Goal: Information Seeking & Learning: Learn about a topic

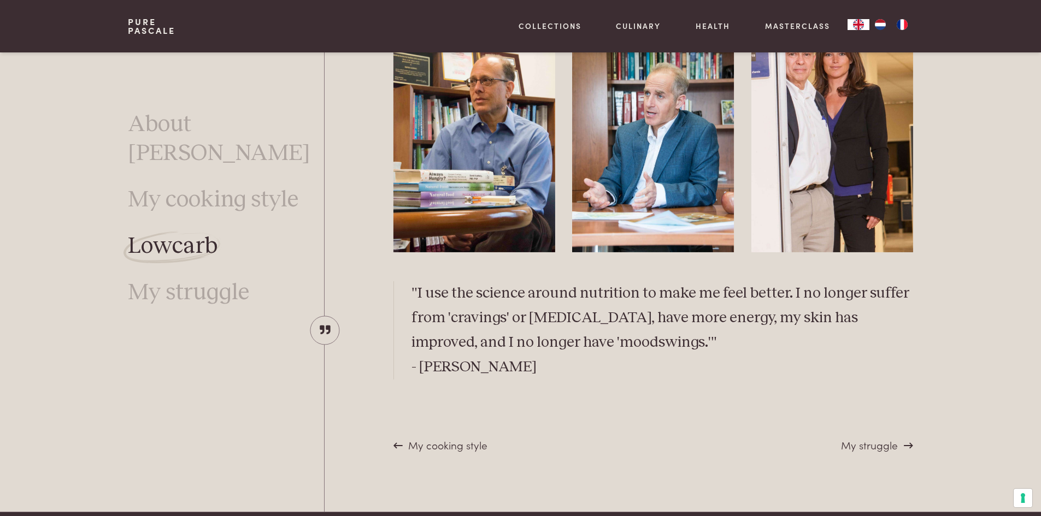
scroll to position [3095, 0]
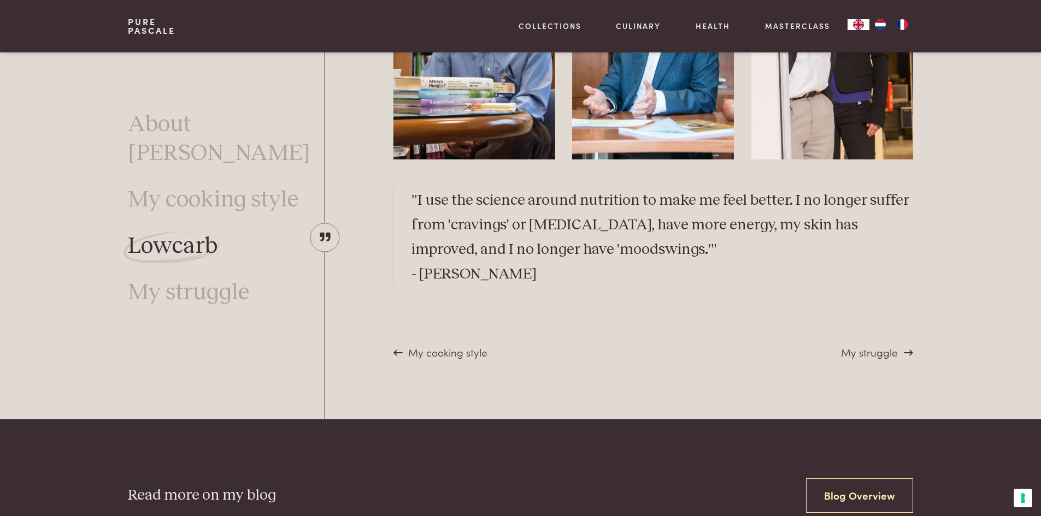
click at [872, 355] on span "My struggle" at bounding box center [869, 352] width 57 height 15
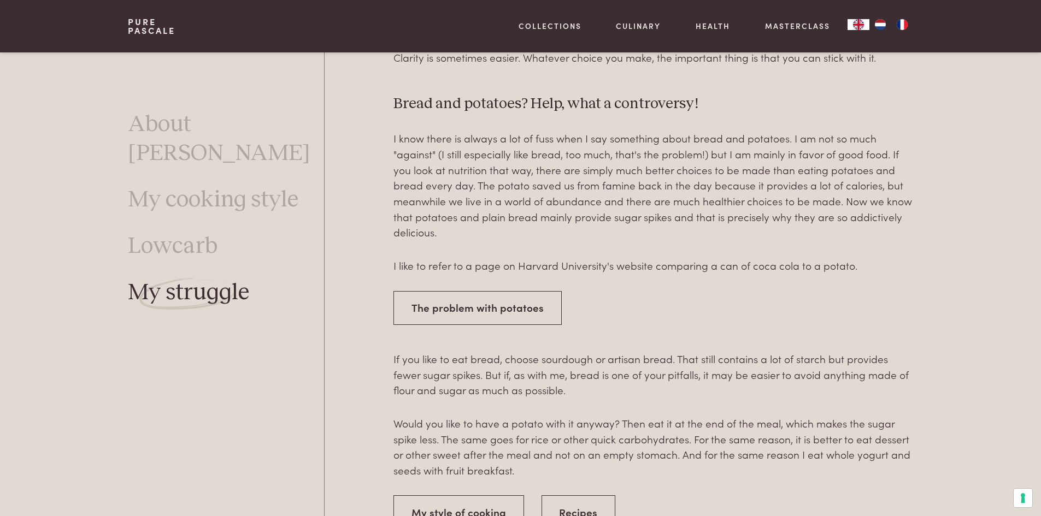
scroll to position [1729, 0]
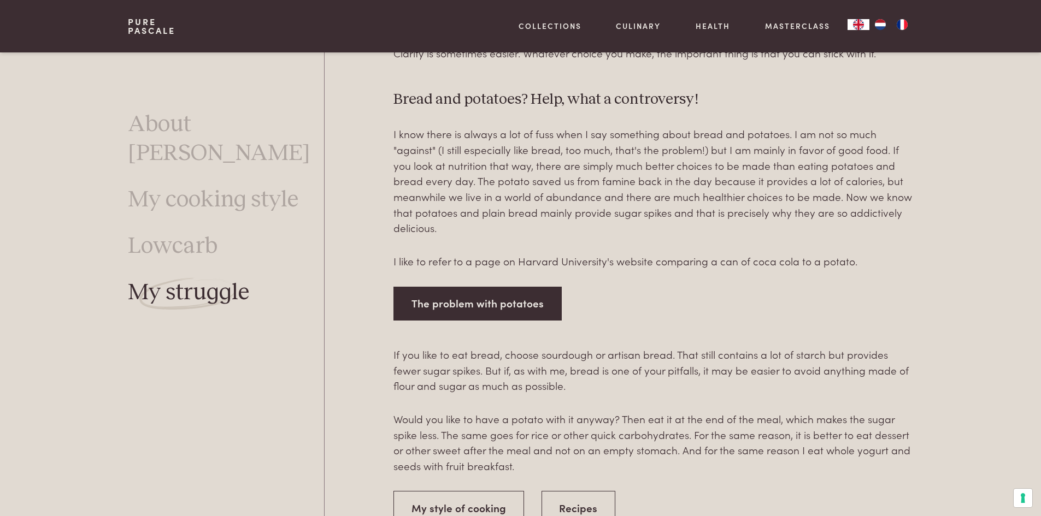
click at [465, 287] on link "The problem with potatoes" at bounding box center [477, 304] width 168 height 34
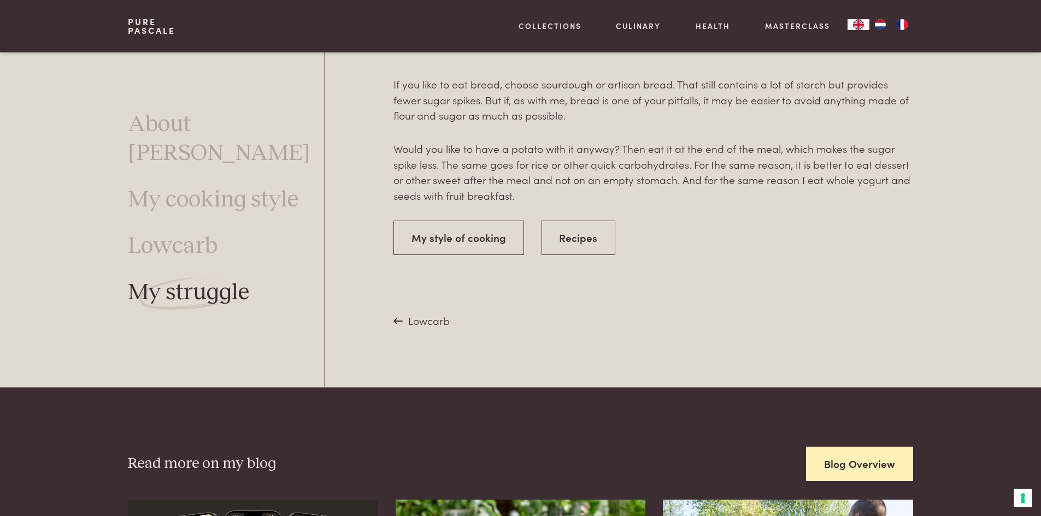
scroll to position [2002, 0]
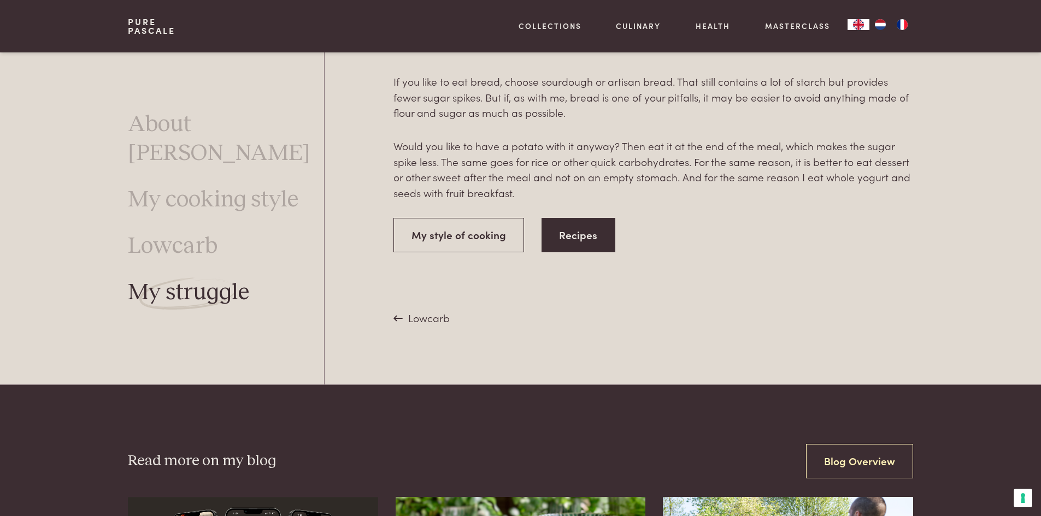
click at [578, 227] on link "Recipes" at bounding box center [579, 235] width 74 height 34
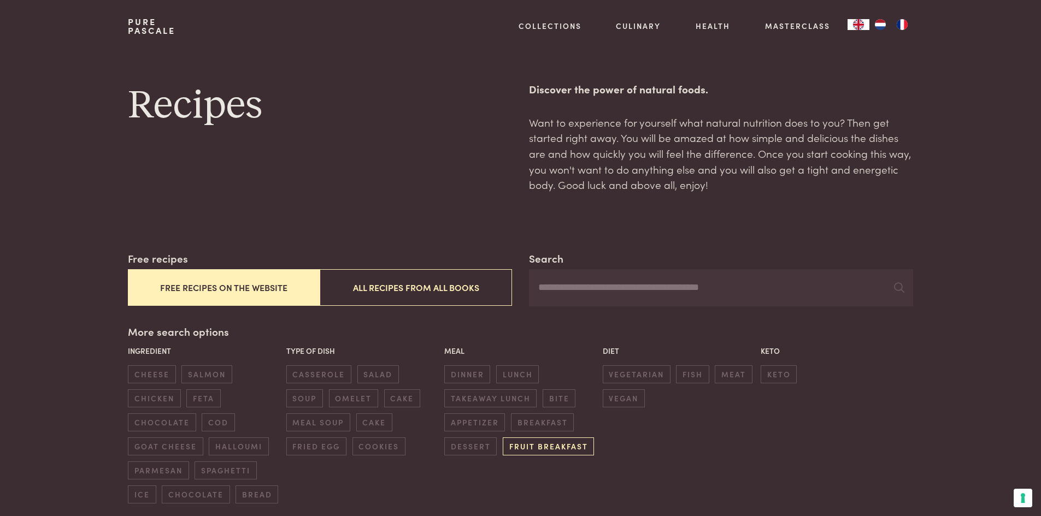
click at [546, 448] on span "fruit breakfast" at bounding box center [548, 447] width 91 height 18
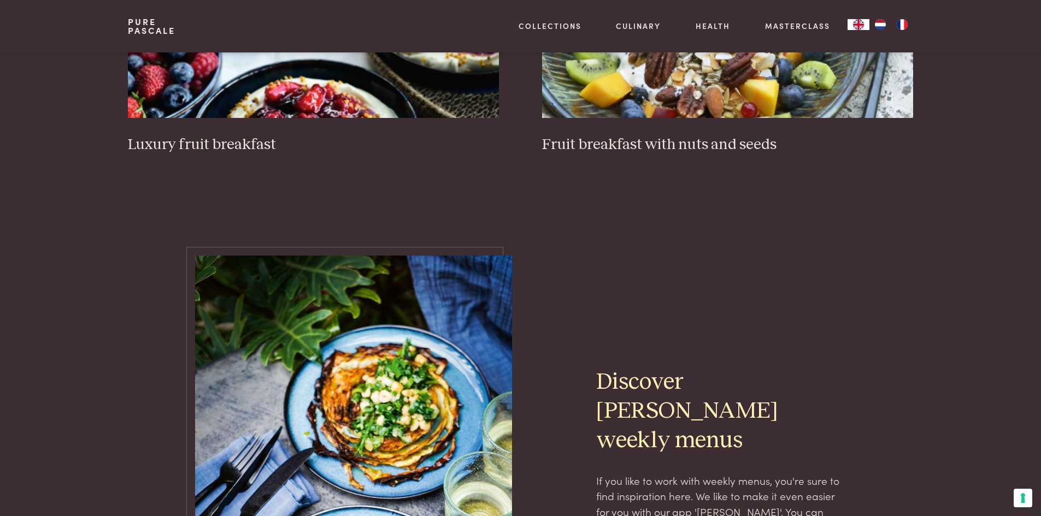
scroll to position [469, 0]
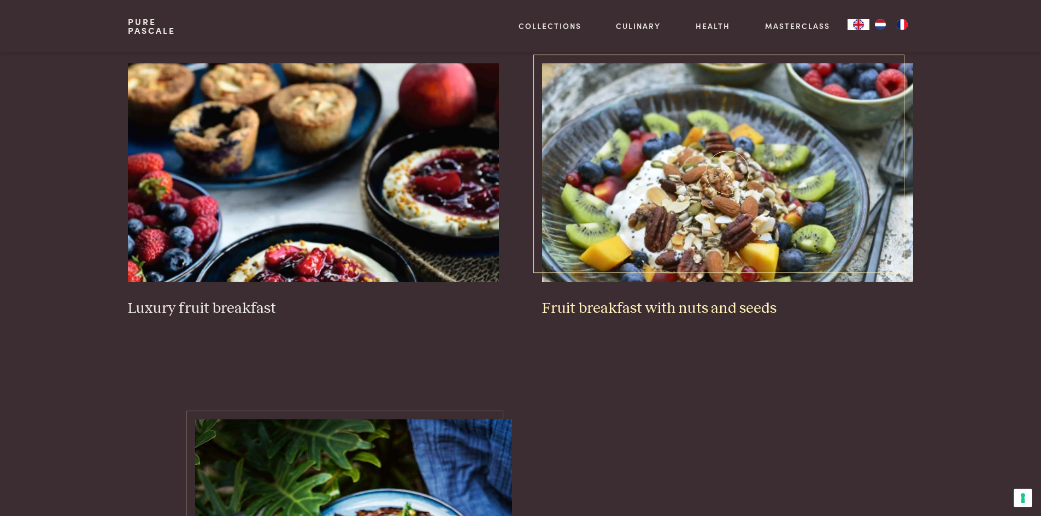
click at [644, 310] on h3 "Fruit breakfast with nuts and seeds" at bounding box center [727, 308] width 370 height 19
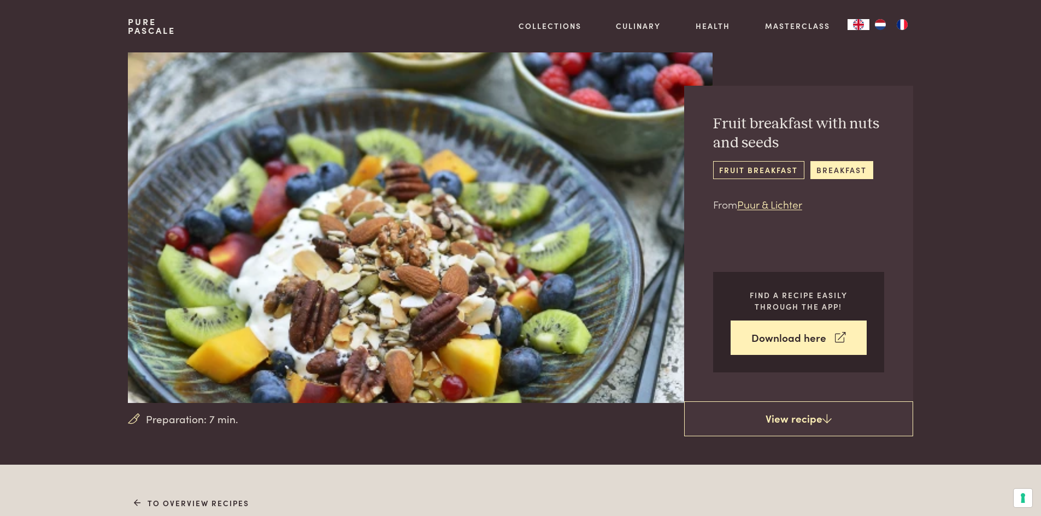
click at [765, 166] on link "fruit breakfast" at bounding box center [758, 170] width 91 height 18
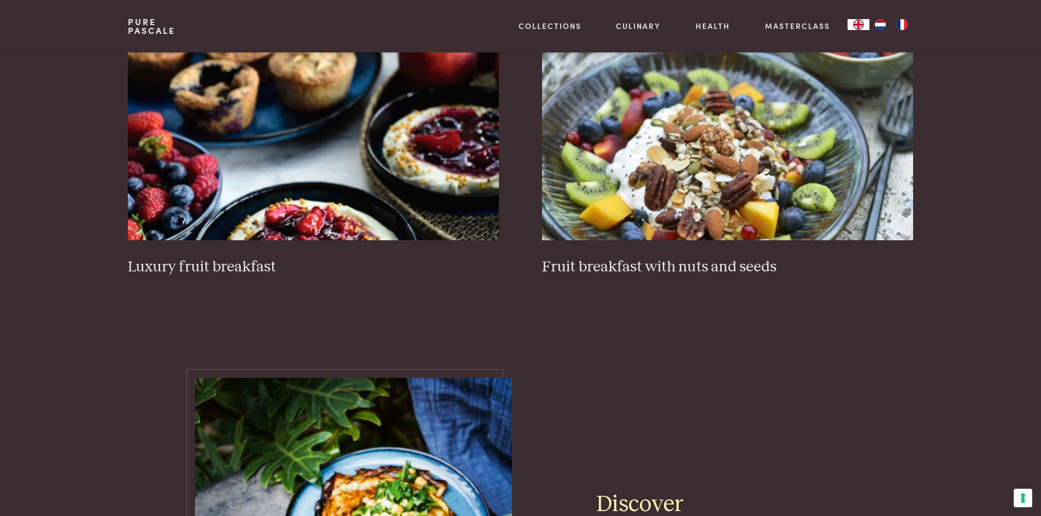
scroll to position [656, 0]
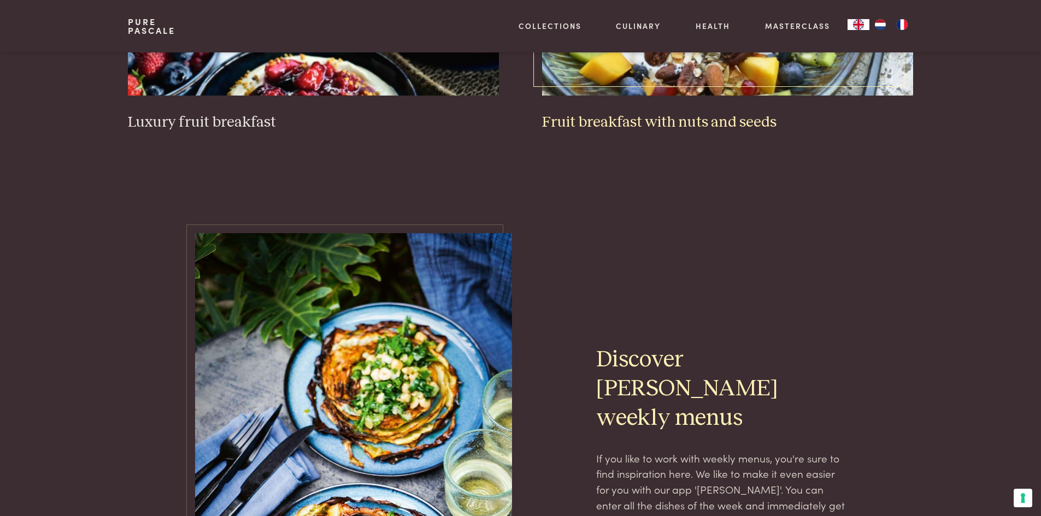
click at [687, 125] on h3 "Fruit breakfast with nuts and seeds" at bounding box center [727, 122] width 370 height 19
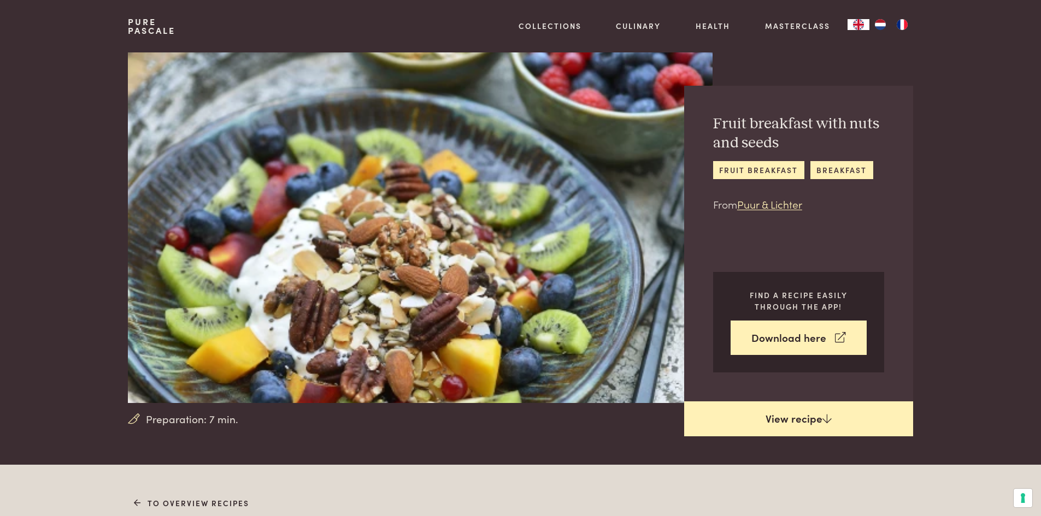
click at [796, 422] on link "View recipe" at bounding box center [798, 419] width 229 height 35
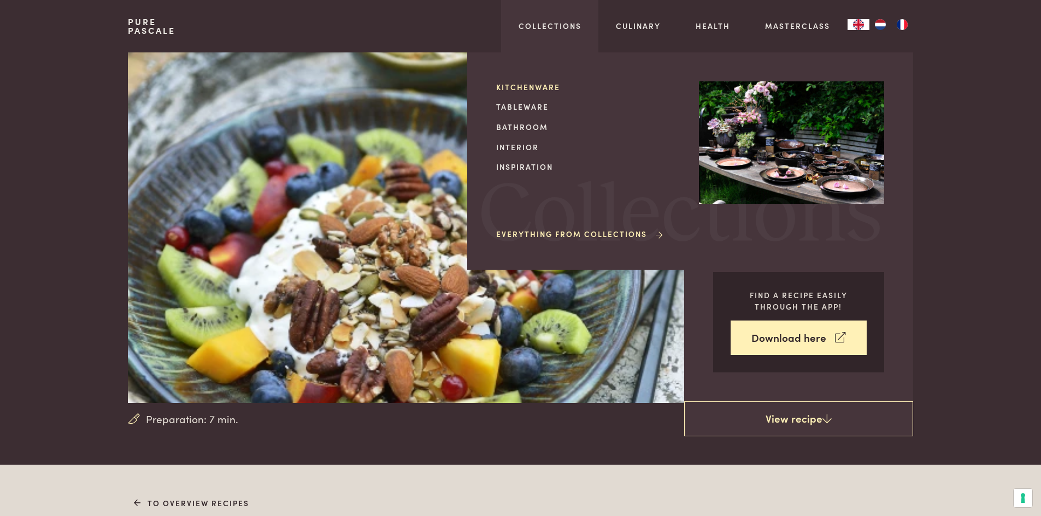
click at [529, 85] on link "Kitchenware" at bounding box center [588, 86] width 185 height 11
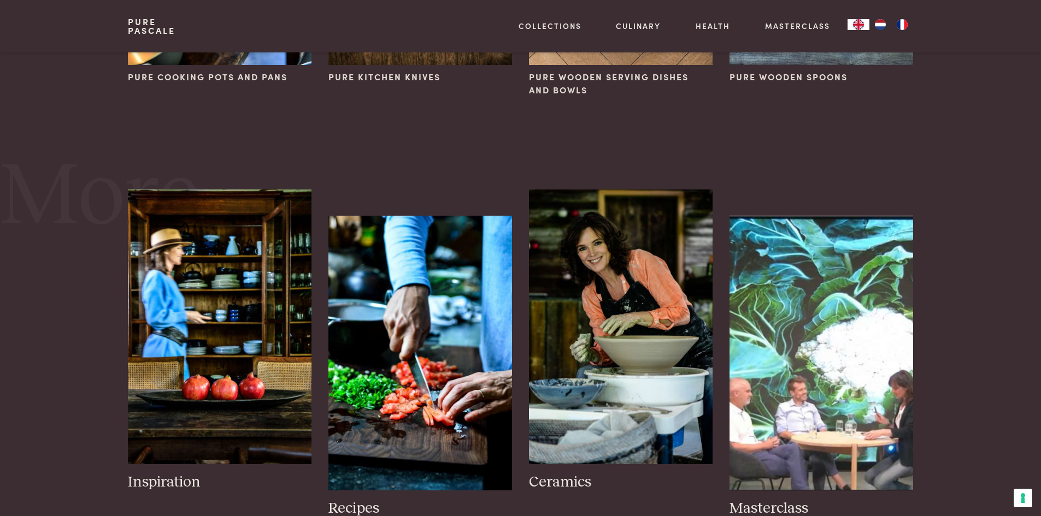
scroll to position [437, 0]
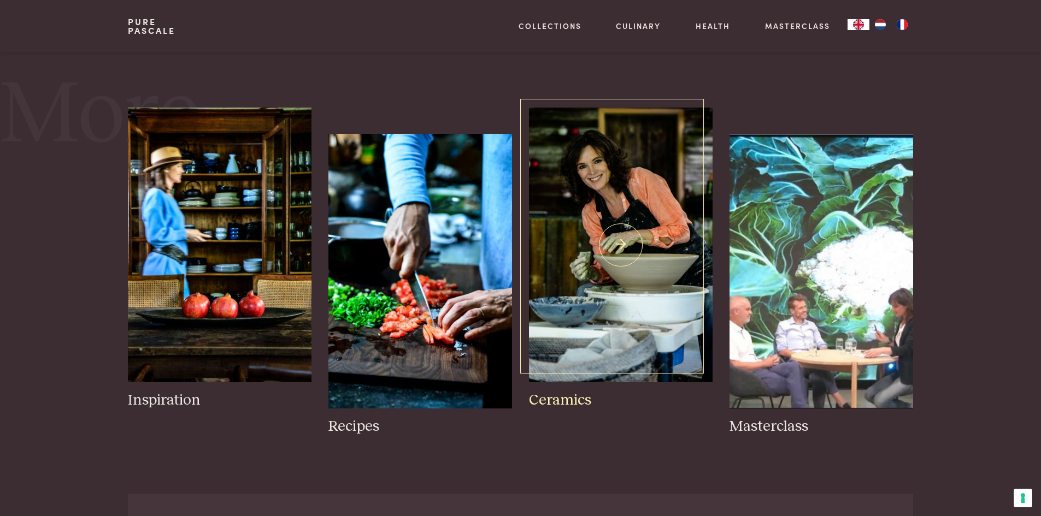
click at [579, 402] on h3 "Ceramics" at bounding box center [620, 400] width 183 height 19
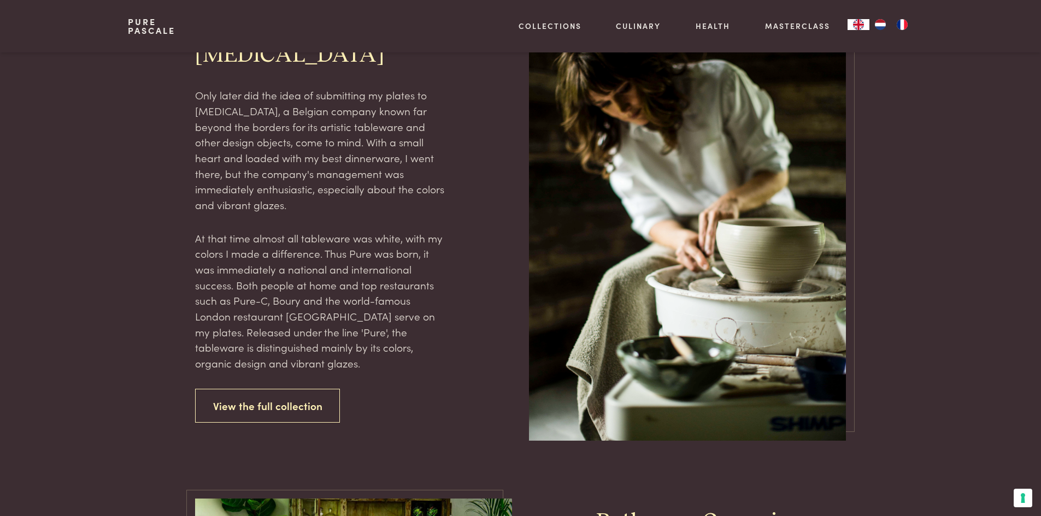
scroll to position [1147, 0]
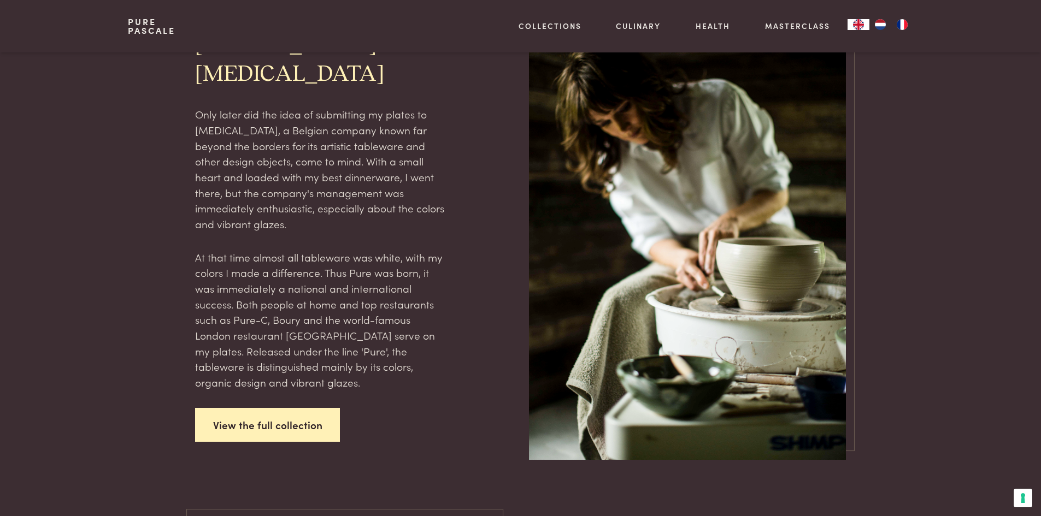
click at [274, 408] on link "View the full collection" at bounding box center [267, 425] width 145 height 34
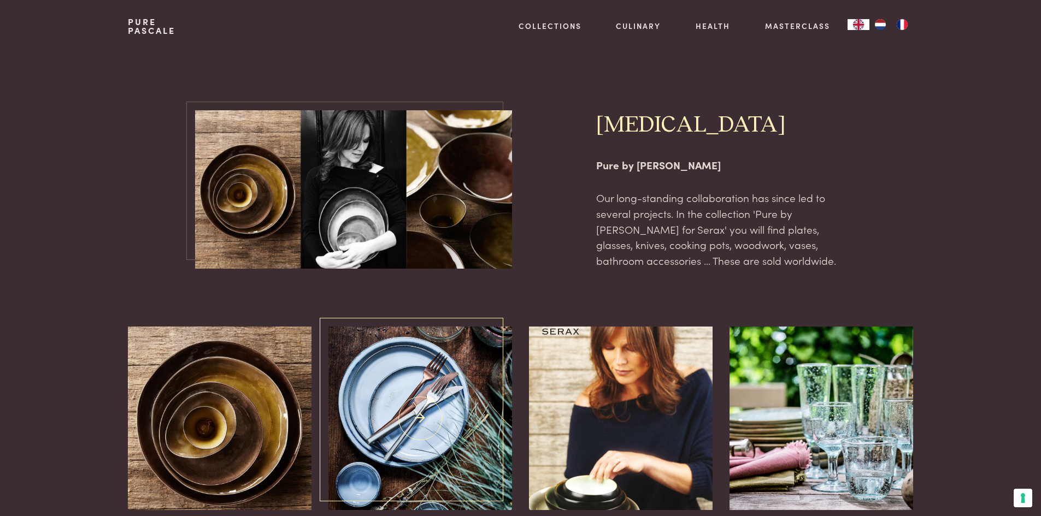
click at [406, 410] on img at bounding box center [419, 418] width 183 height 183
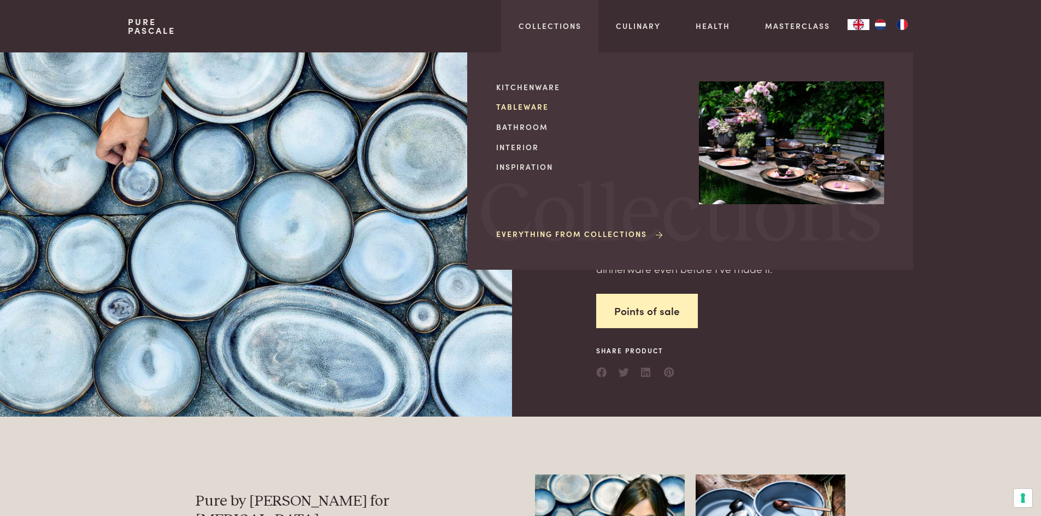
click at [523, 113] on link "Tableware" at bounding box center [588, 106] width 185 height 11
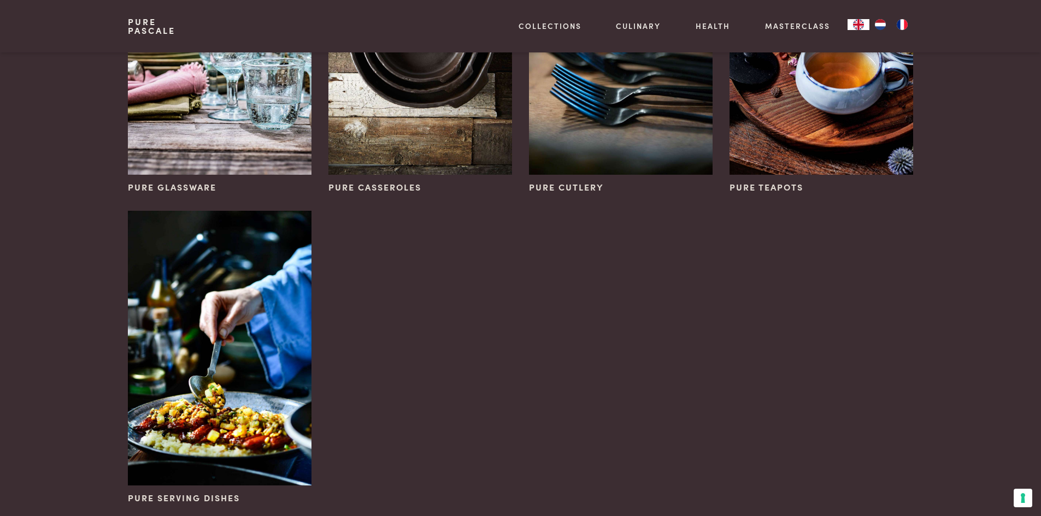
scroll to position [656, 0]
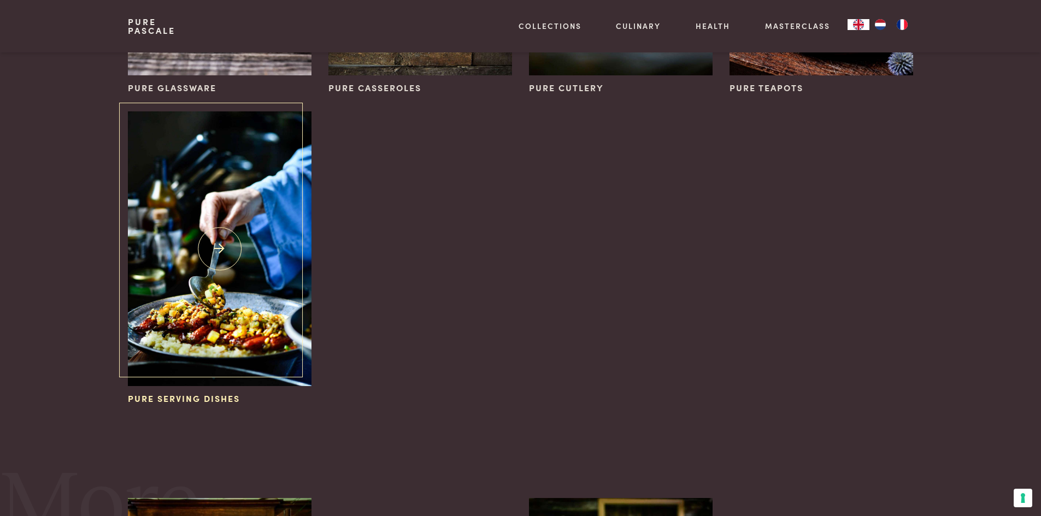
click at [258, 268] on img at bounding box center [219, 248] width 183 height 275
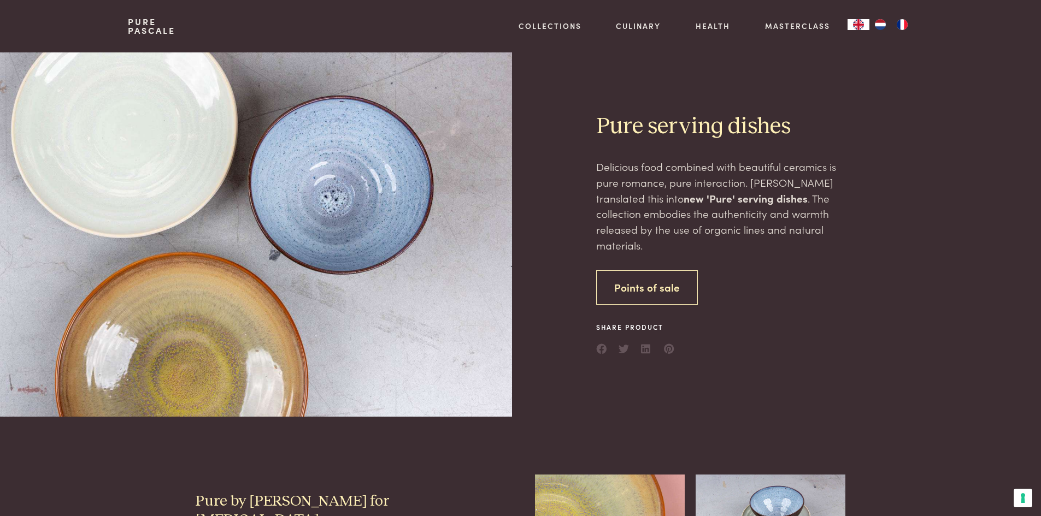
click at [640, 291] on link "Points of sale" at bounding box center [647, 287] width 102 height 34
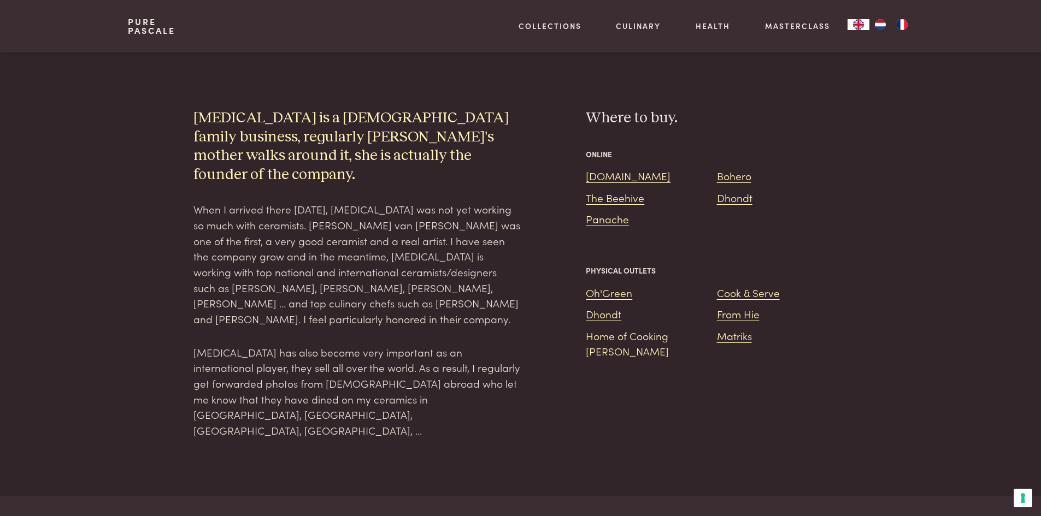
scroll to position [781, 0]
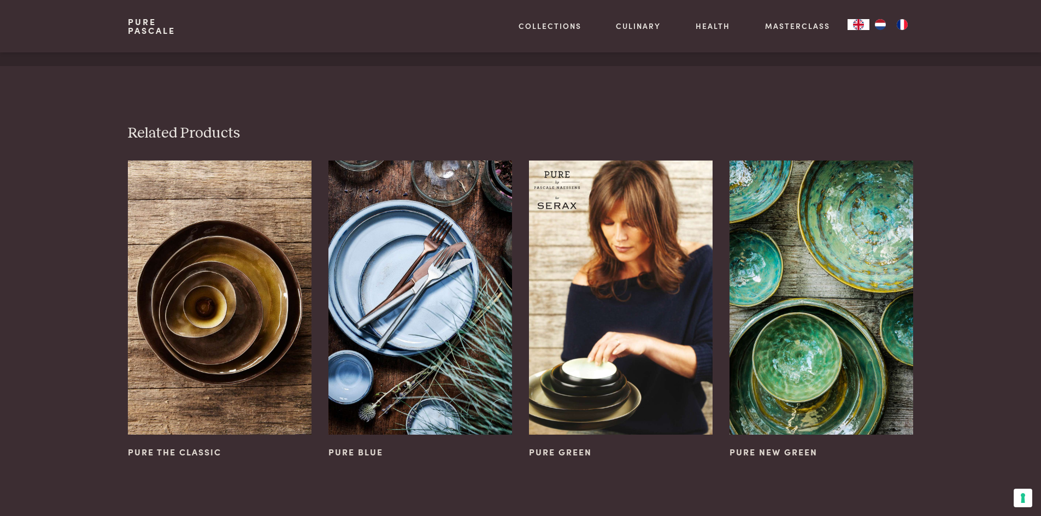
scroll to position [1218, 0]
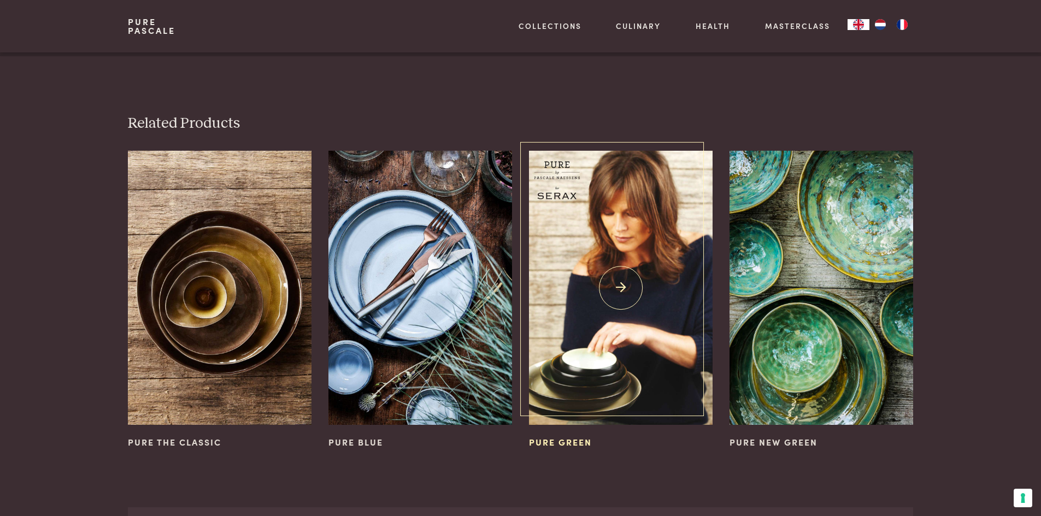
click at [628, 192] on img at bounding box center [620, 288] width 183 height 275
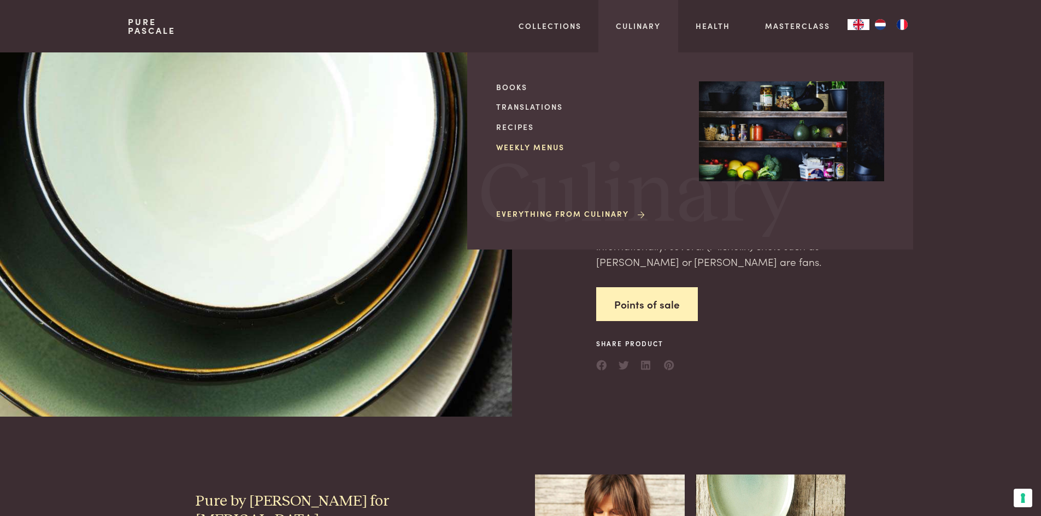
click at [557, 147] on link "Weekly menus" at bounding box center [588, 147] width 185 height 11
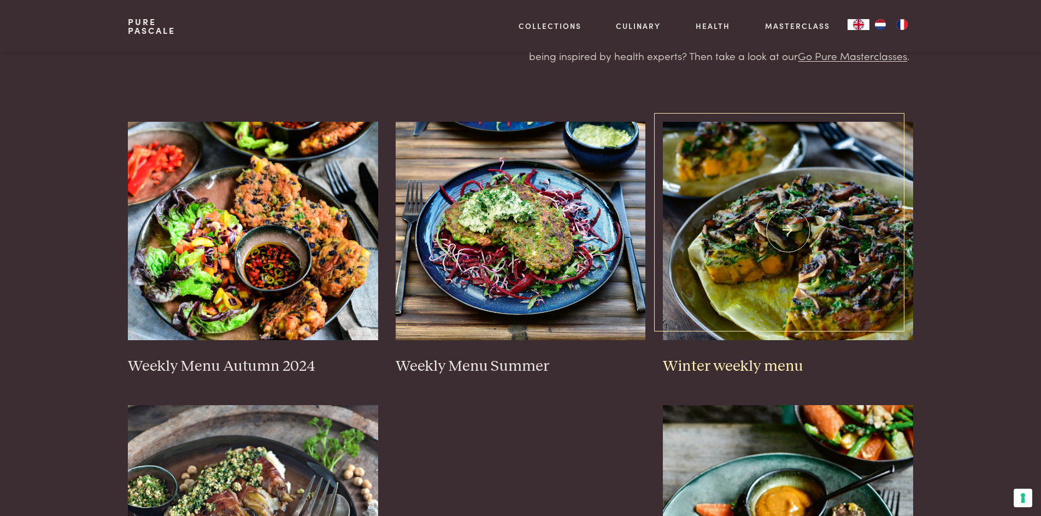
scroll to position [164, 0]
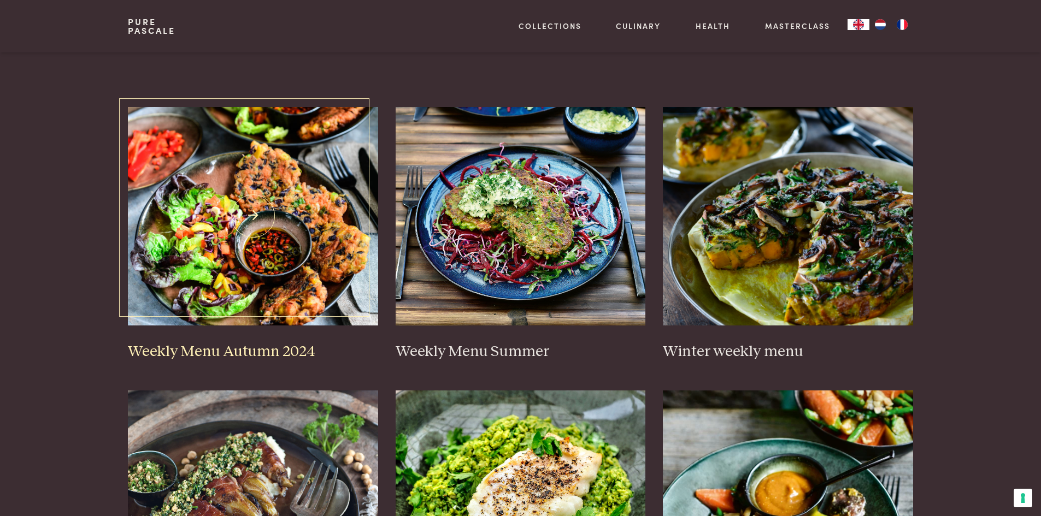
click at [198, 353] on h3 "Weekly Menu Autumn 2024" at bounding box center [253, 352] width 250 height 19
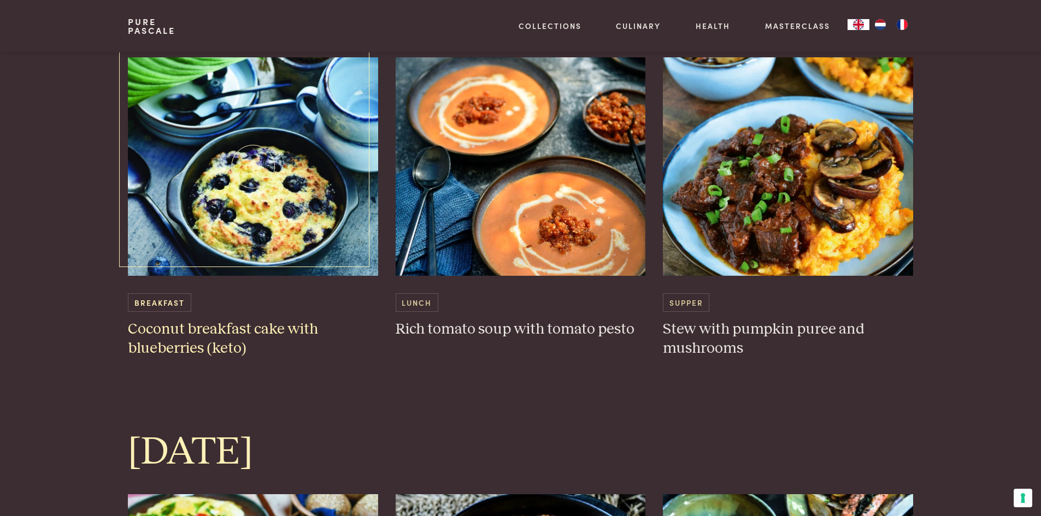
scroll to position [2787, 0]
click at [263, 328] on h3 "Coconut breakfast cake with blueberries (keto)" at bounding box center [253, 340] width 250 height 38
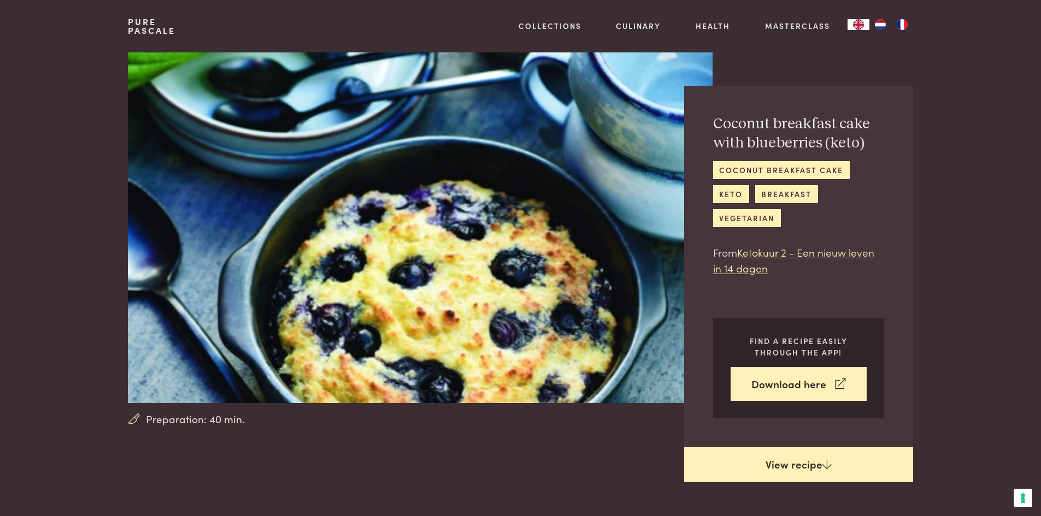
click at [794, 464] on link "View recipe" at bounding box center [798, 465] width 229 height 35
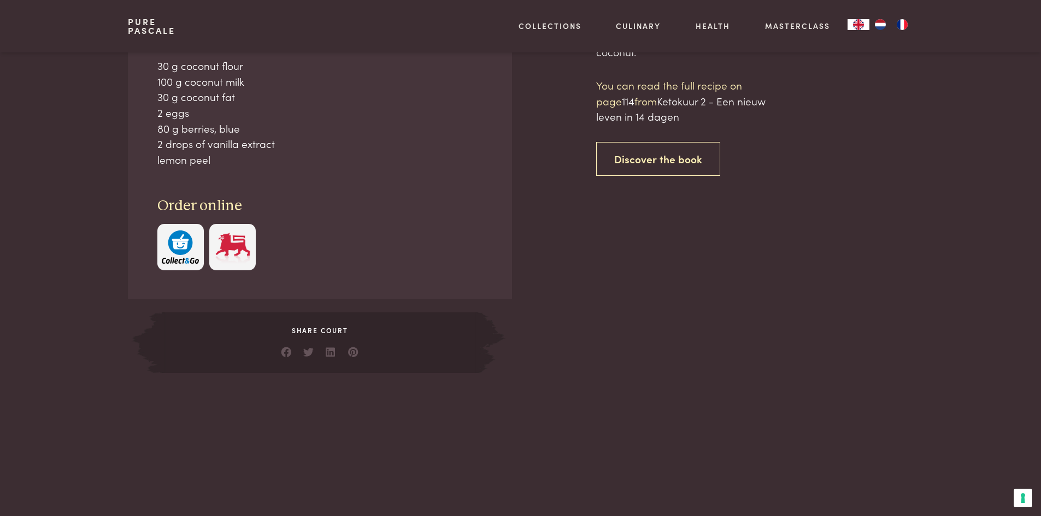
scroll to position [540, 0]
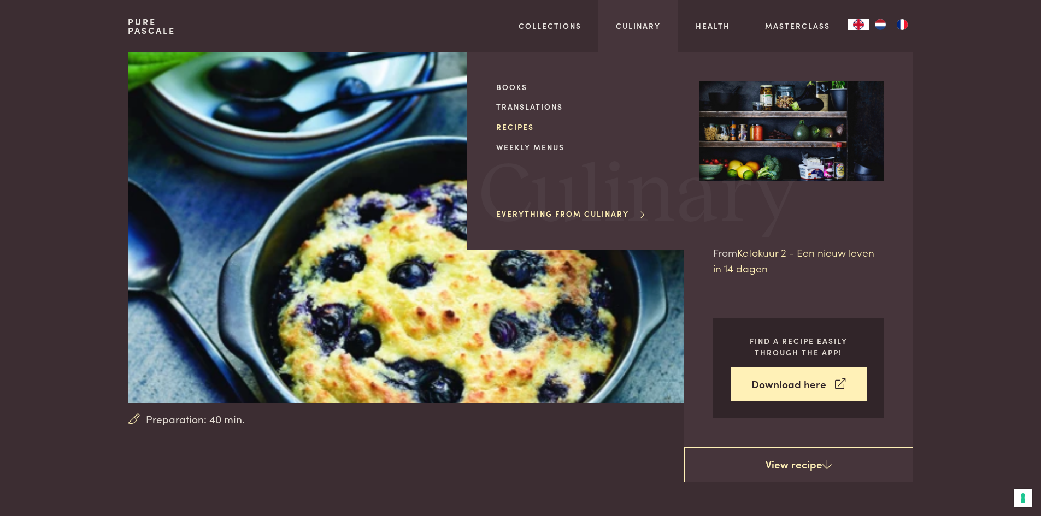
click at [514, 128] on link "Recipes" at bounding box center [588, 126] width 185 height 11
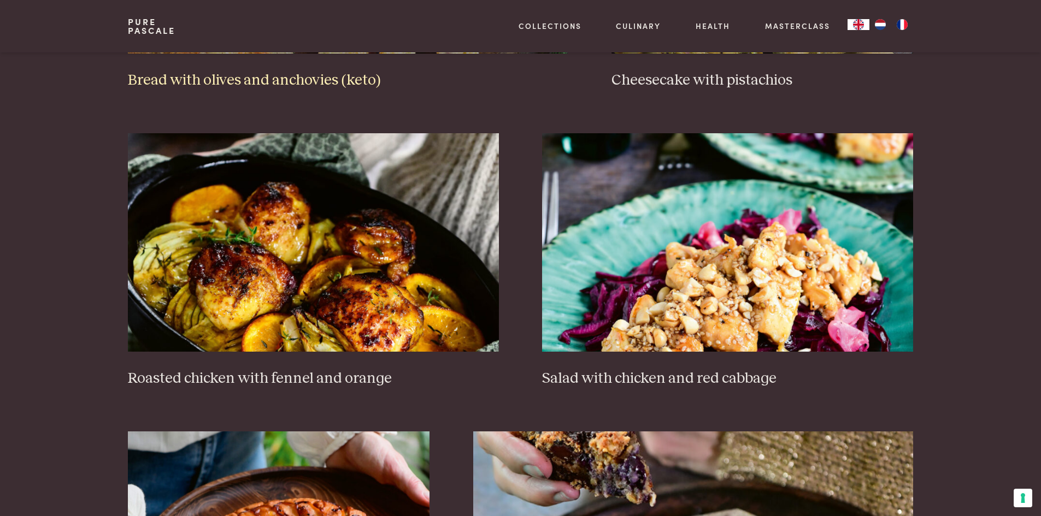
scroll to position [1311, 0]
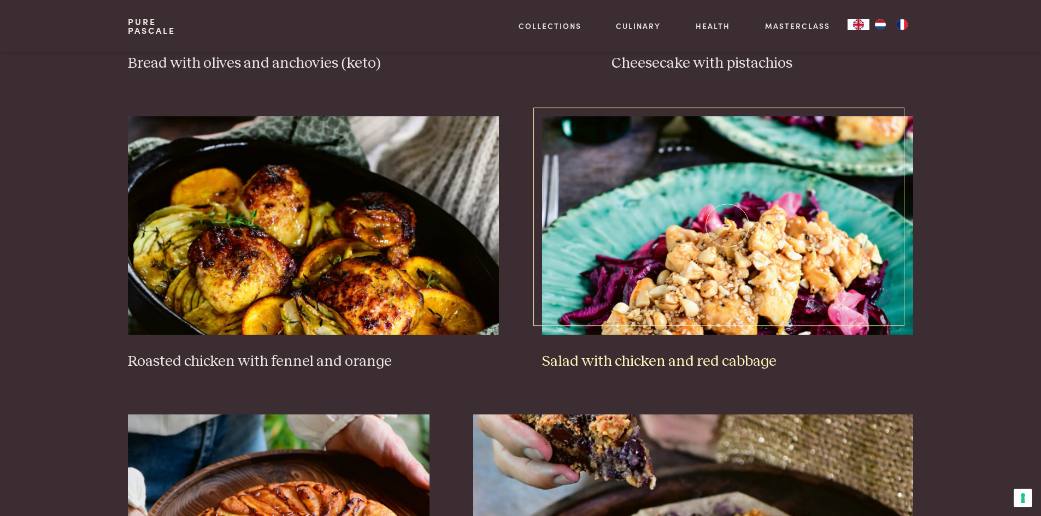
click at [676, 361] on h3 "Salad with chicken and red cabbage" at bounding box center [727, 361] width 370 height 19
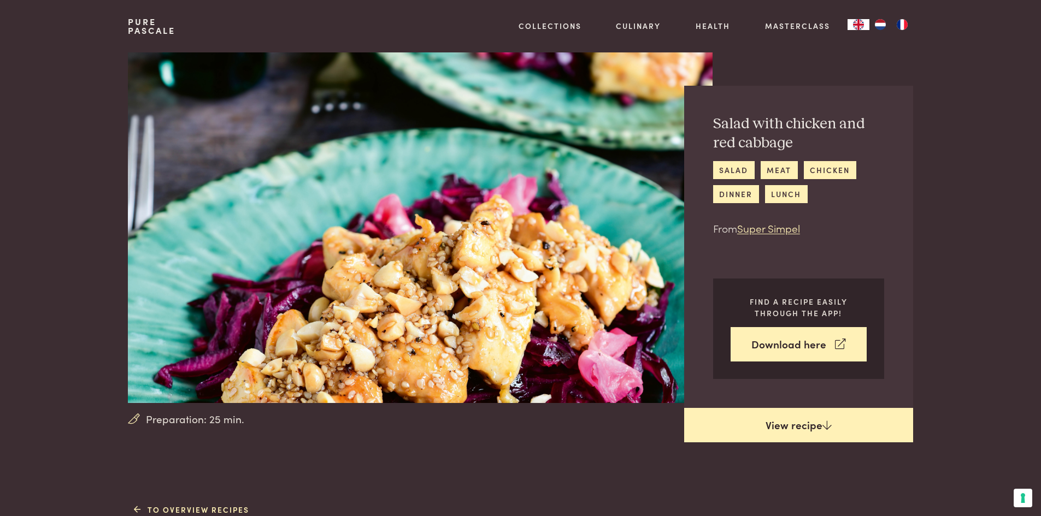
click at [795, 423] on link "View recipe" at bounding box center [798, 425] width 229 height 35
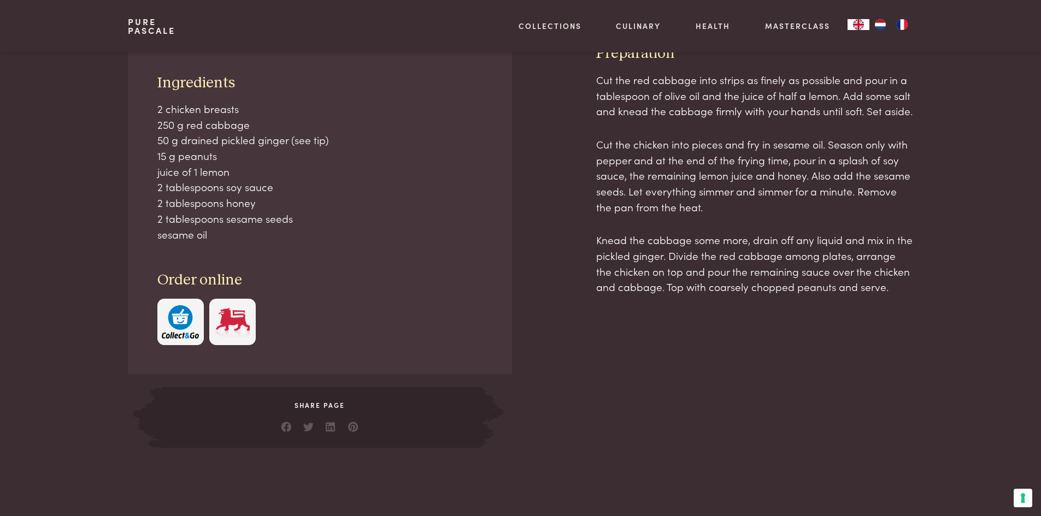
scroll to position [501, 0]
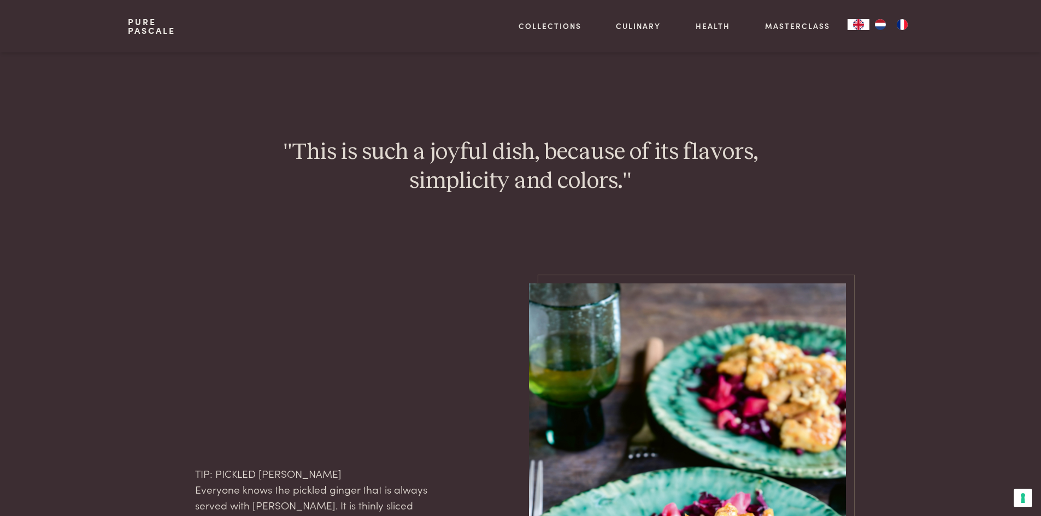
scroll to position [765, 0]
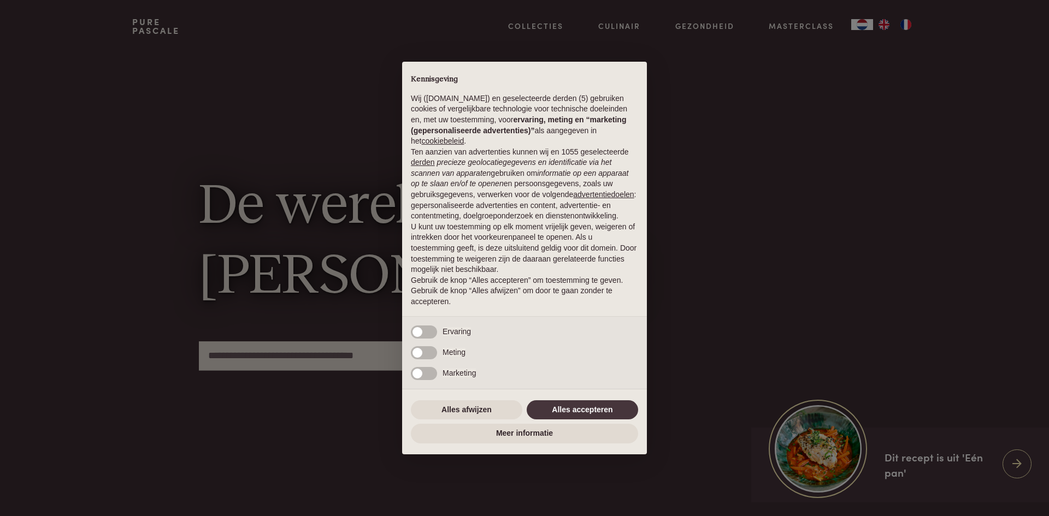
click at [883, 25] on div "× Kennisgeving Wij ([DOMAIN_NAME]) en geselecteerde derden (5) gebruiken cookie…" at bounding box center [524, 258] width 1049 height 516
click at [471, 413] on button "Alles afwijzen" at bounding box center [466, 411] width 111 height 20
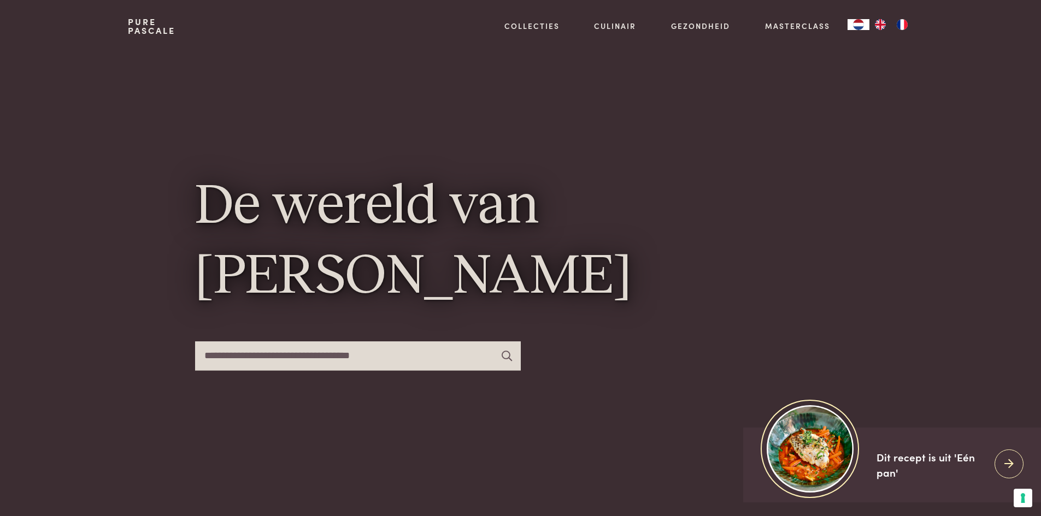
click at [880, 23] on img "EN" at bounding box center [880, 24] width 13 height 11
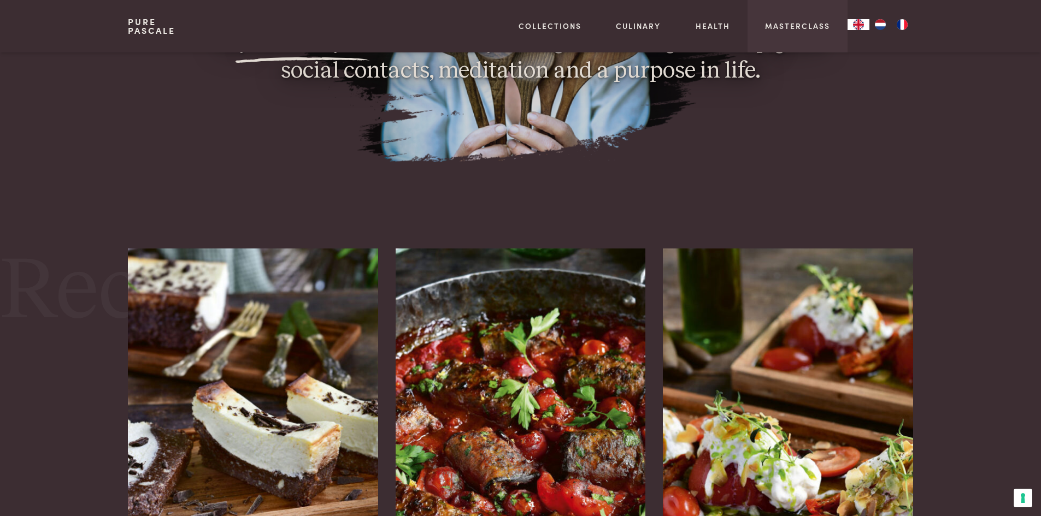
scroll to position [1366, 0]
